Goal: Task Accomplishment & Management: Use online tool/utility

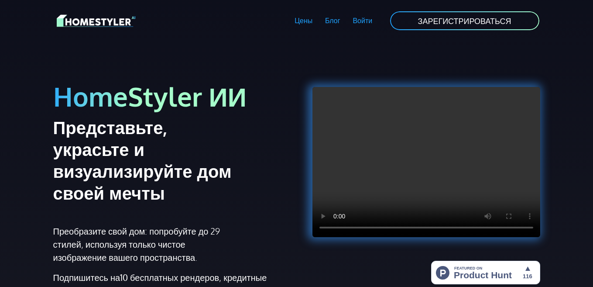
click at [360, 19] on font "Войти" at bounding box center [363, 20] width 20 height 9
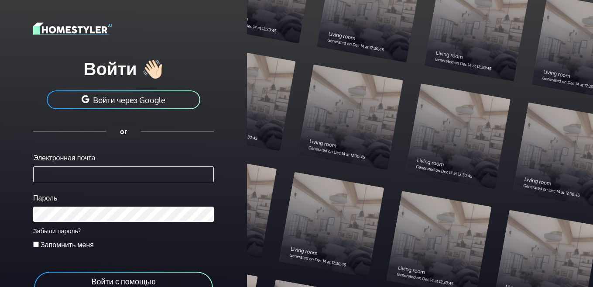
click at [438, 17] on div at bounding box center [420, 143] width 346 height 287
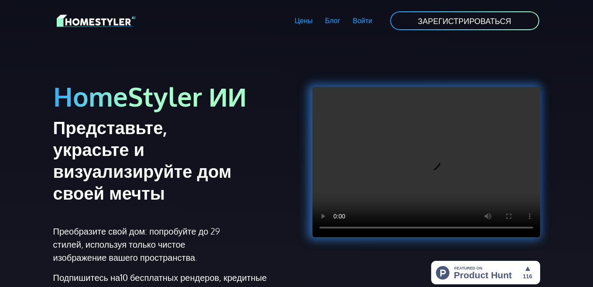
click at [467, 17] on font "ЗАРЕГИСТРИРОВАТЬСЯ" at bounding box center [464, 21] width 93 height 10
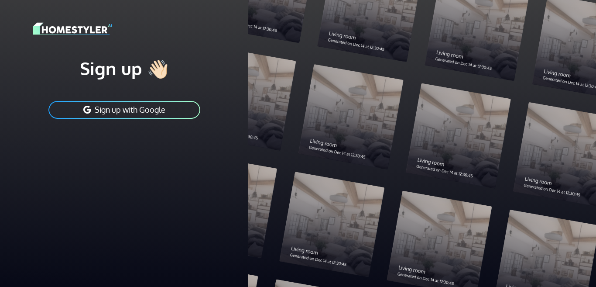
click at [141, 106] on button "Sign up with Google" at bounding box center [125, 110] width 154 height 20
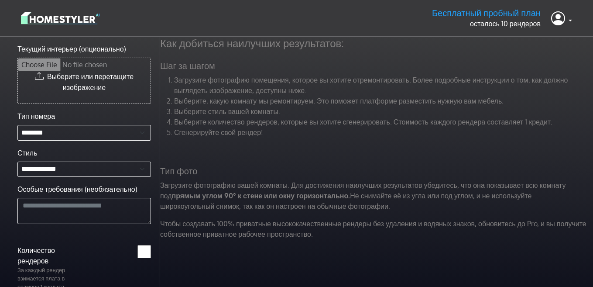
click at [344, 147] on div "Как добиться наилучших результатов: Шаг за шагом Загрузите фотографию помещения…" at bounding box center [373, 142] width 437 height 210
click at [142, 132] on select "**********" at bounding box center [84, 133] width 134 height 16
